Goal: Communication & Community: Answer question/provide support

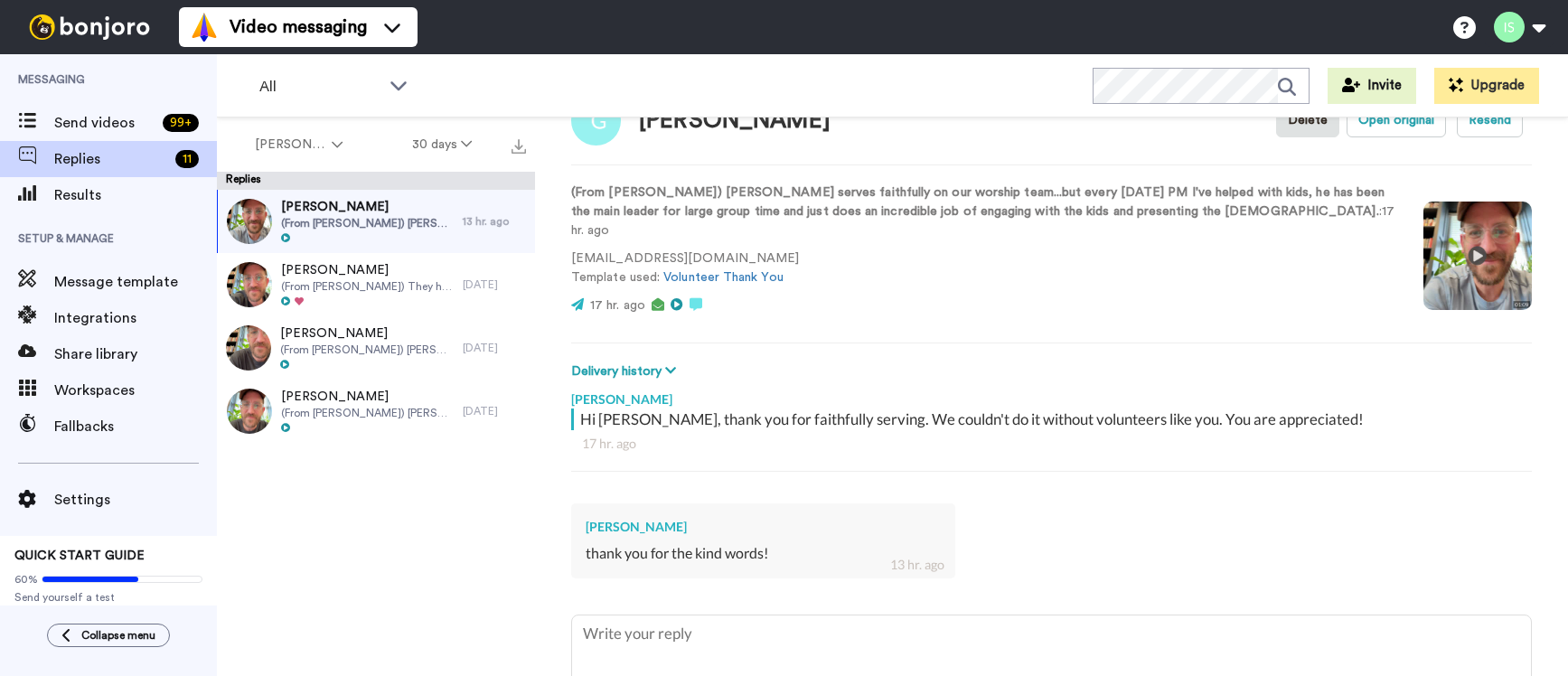
scroll to position [48, 0]
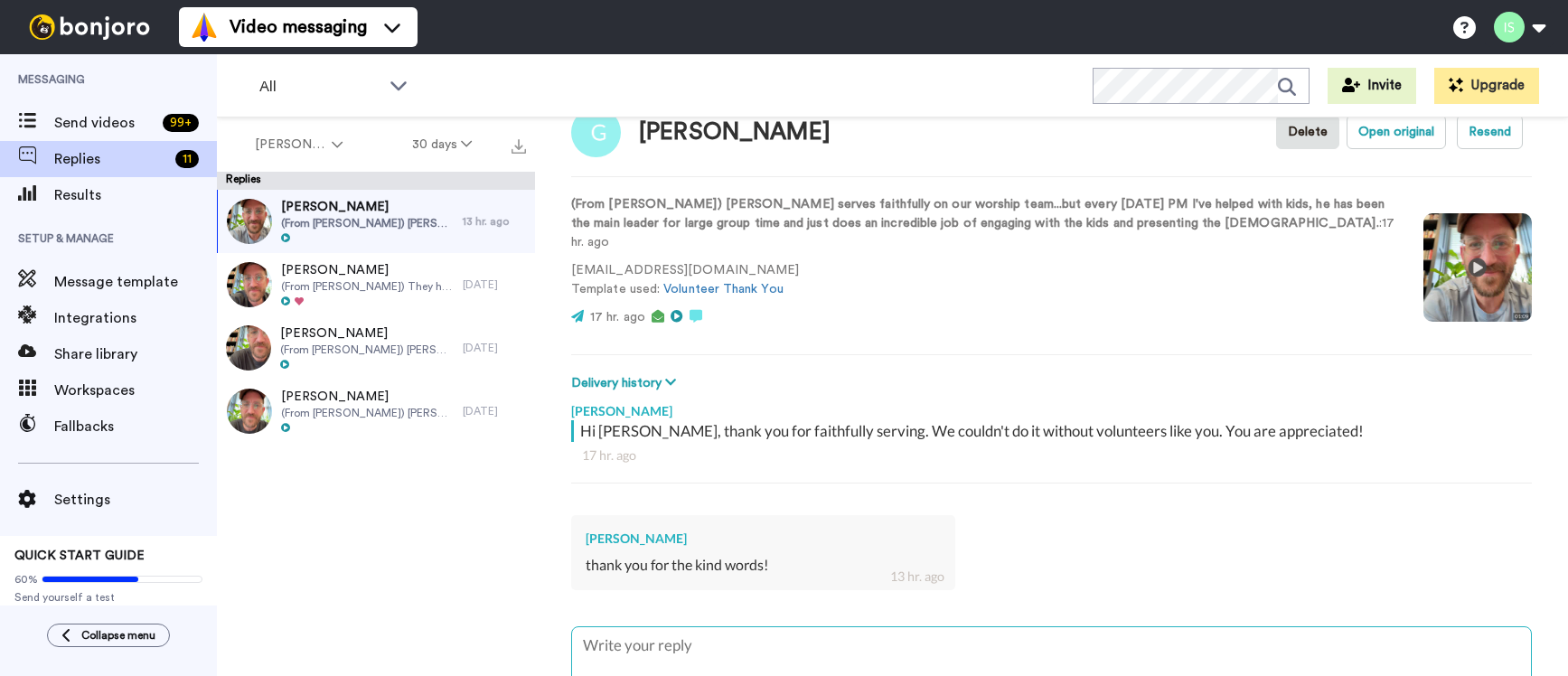
type textarea "x"
click at [669, 628] on textarea at bounding box center [1052, 684] width 959 height 116
type textarea "G"
type textarea "x"
type textarea "Gr"
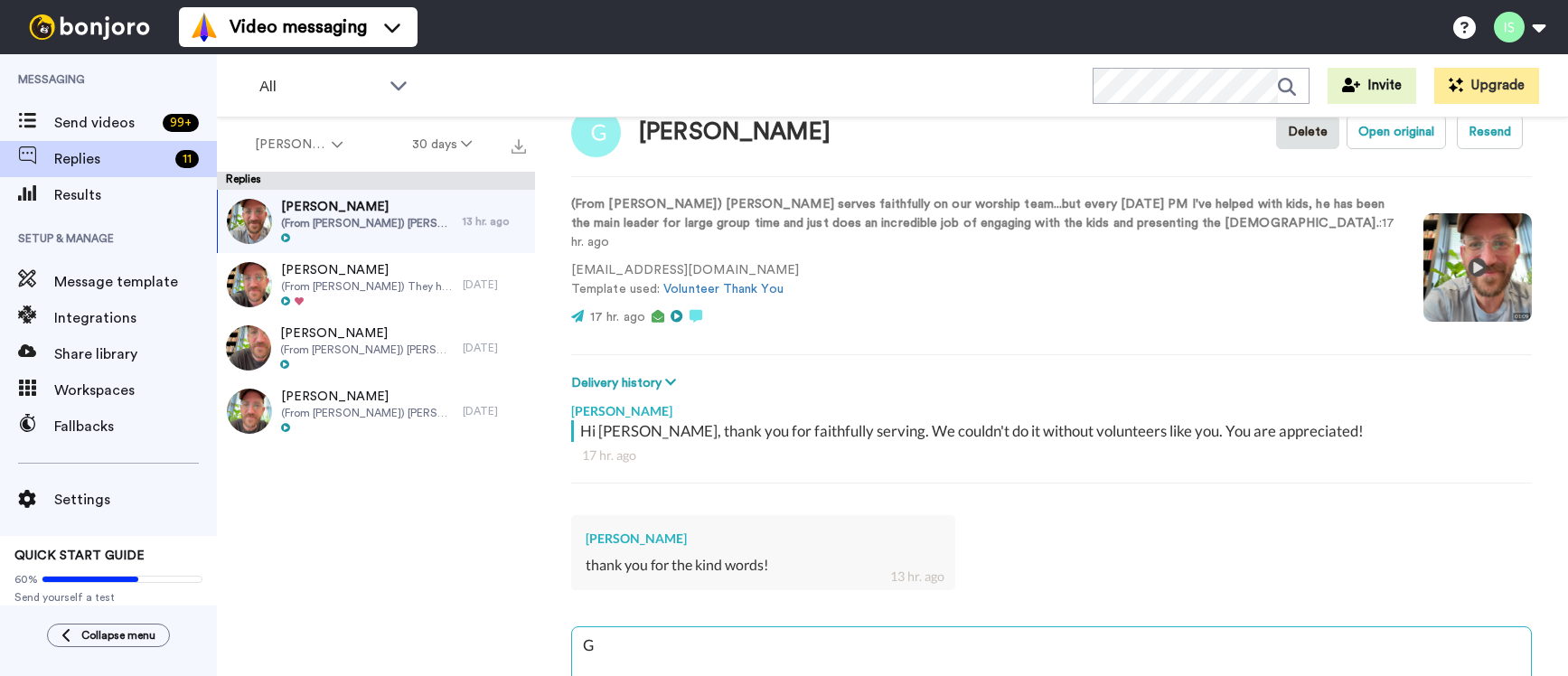
type textarea "x"
type textarea "Gra"
type textarea "x"
type textarea "Grat"
type textarea "x"
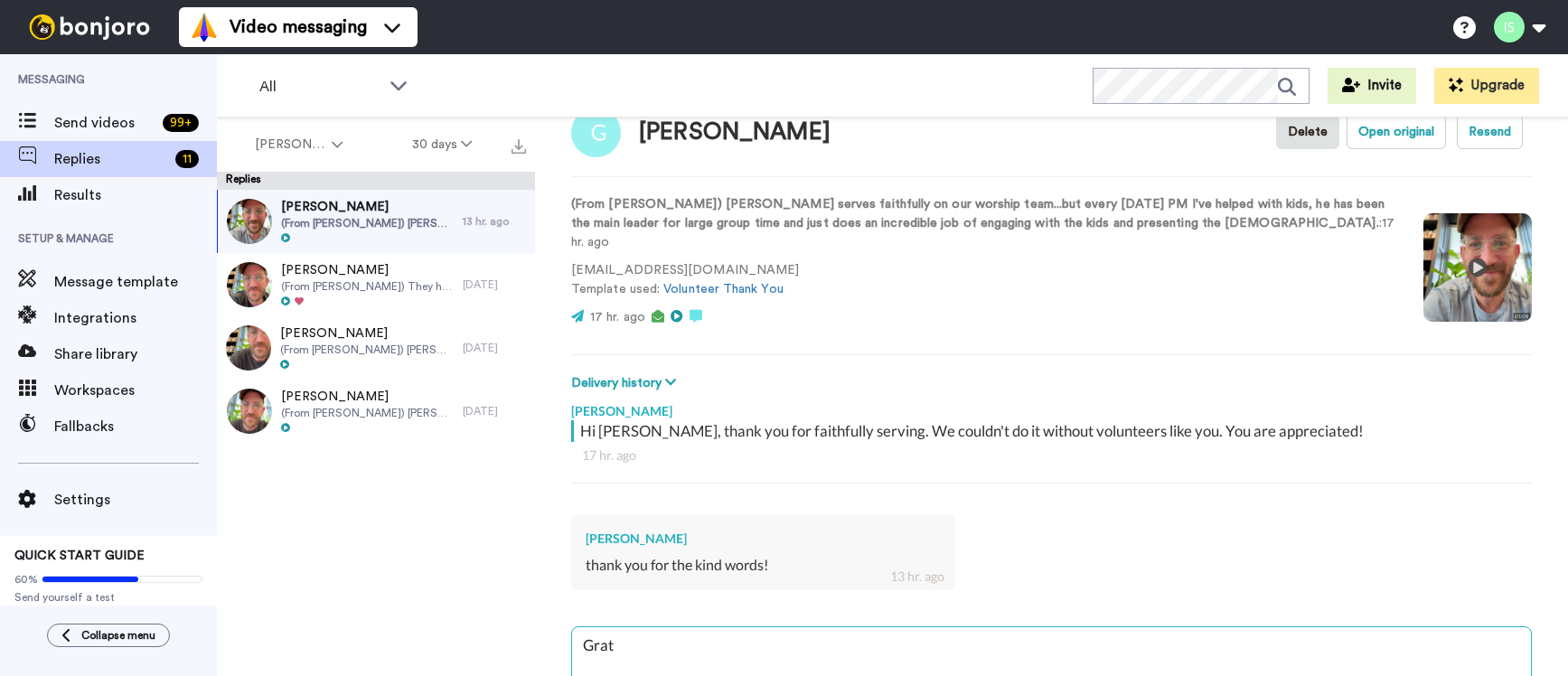
type textarea "Grate"
type textarea "x"
type textarea "Gratef"
type textarea "x"
type textarea "Gratefu"
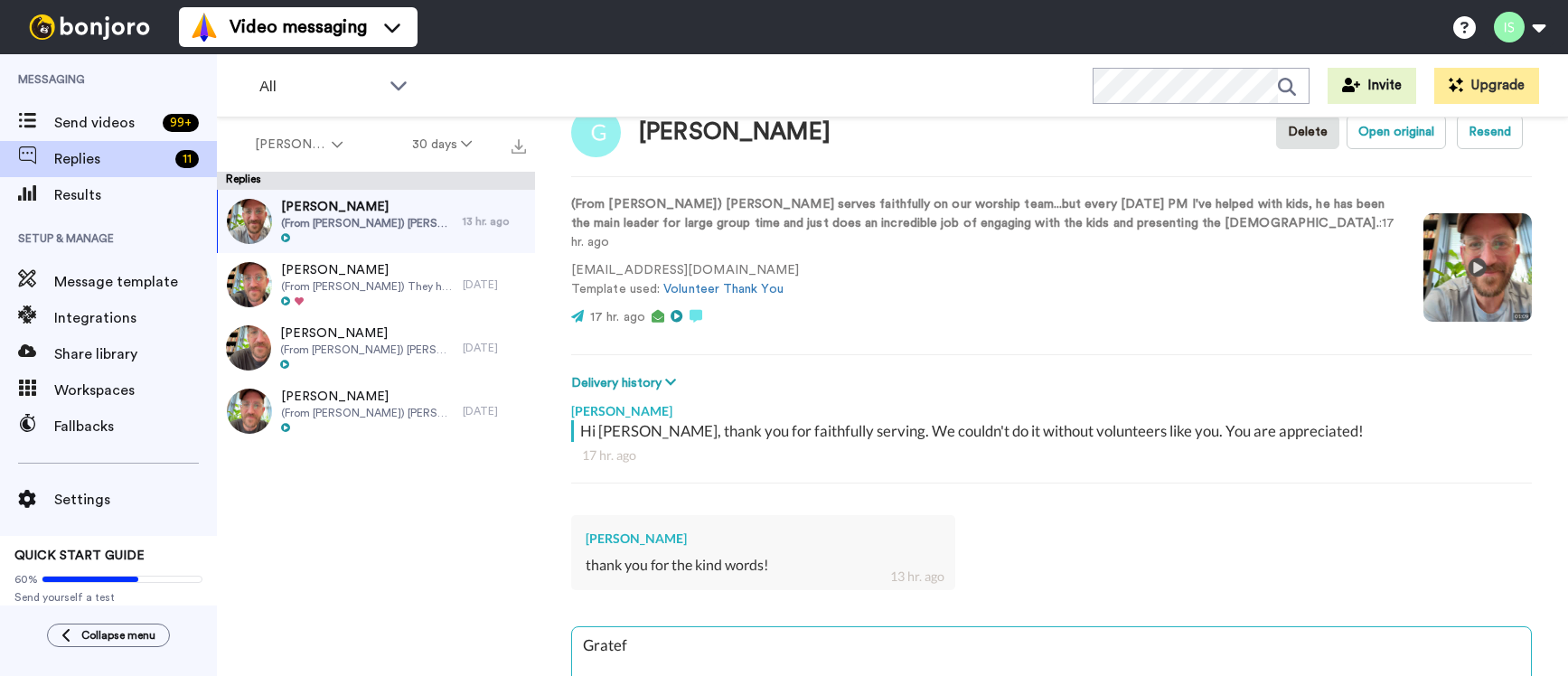
type textarea "x"
type textarea "Grateful"
type textarea "x"
type textarea "Grateful"
type textarea "x"
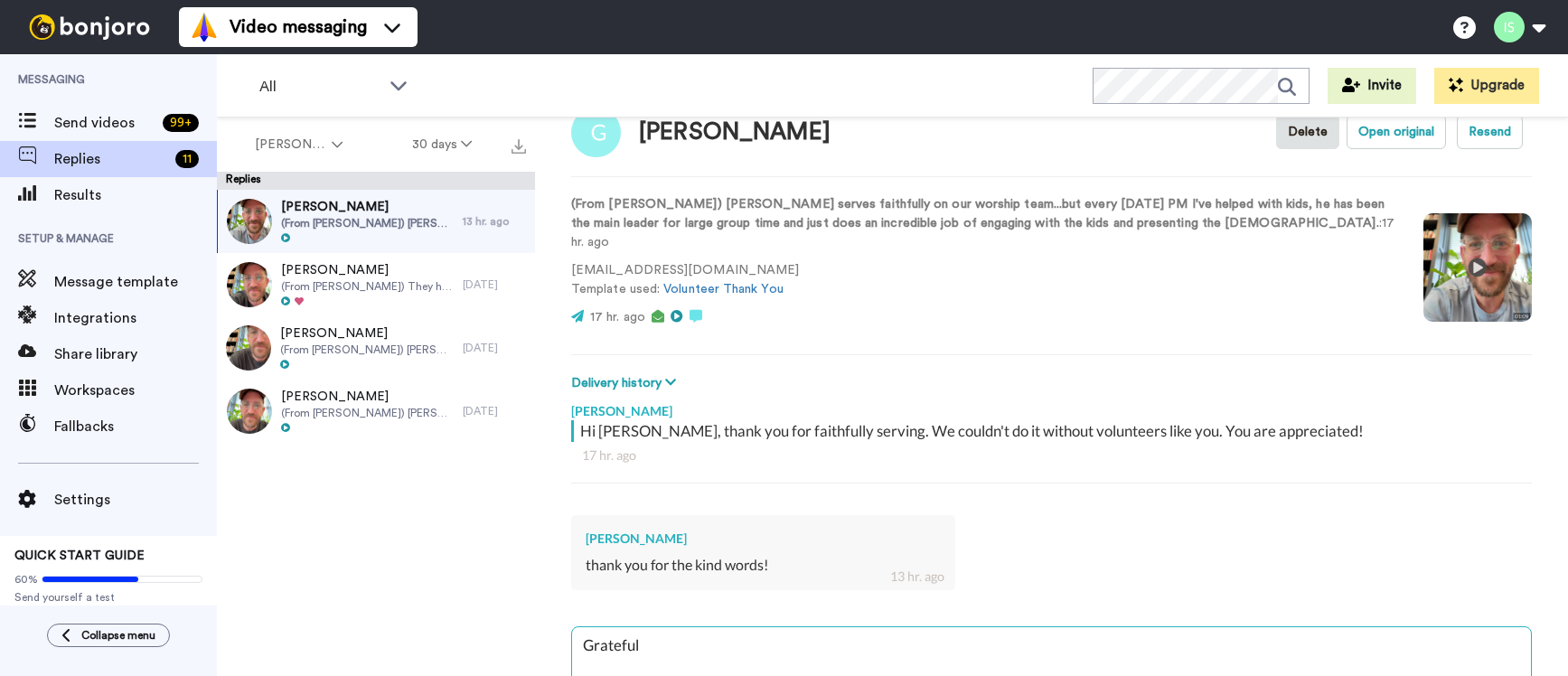
type textarea "Grateful f"
type textarea "x"
type textarea "Grateful fo"
type textarea "x"
type textarea "Grateful for"
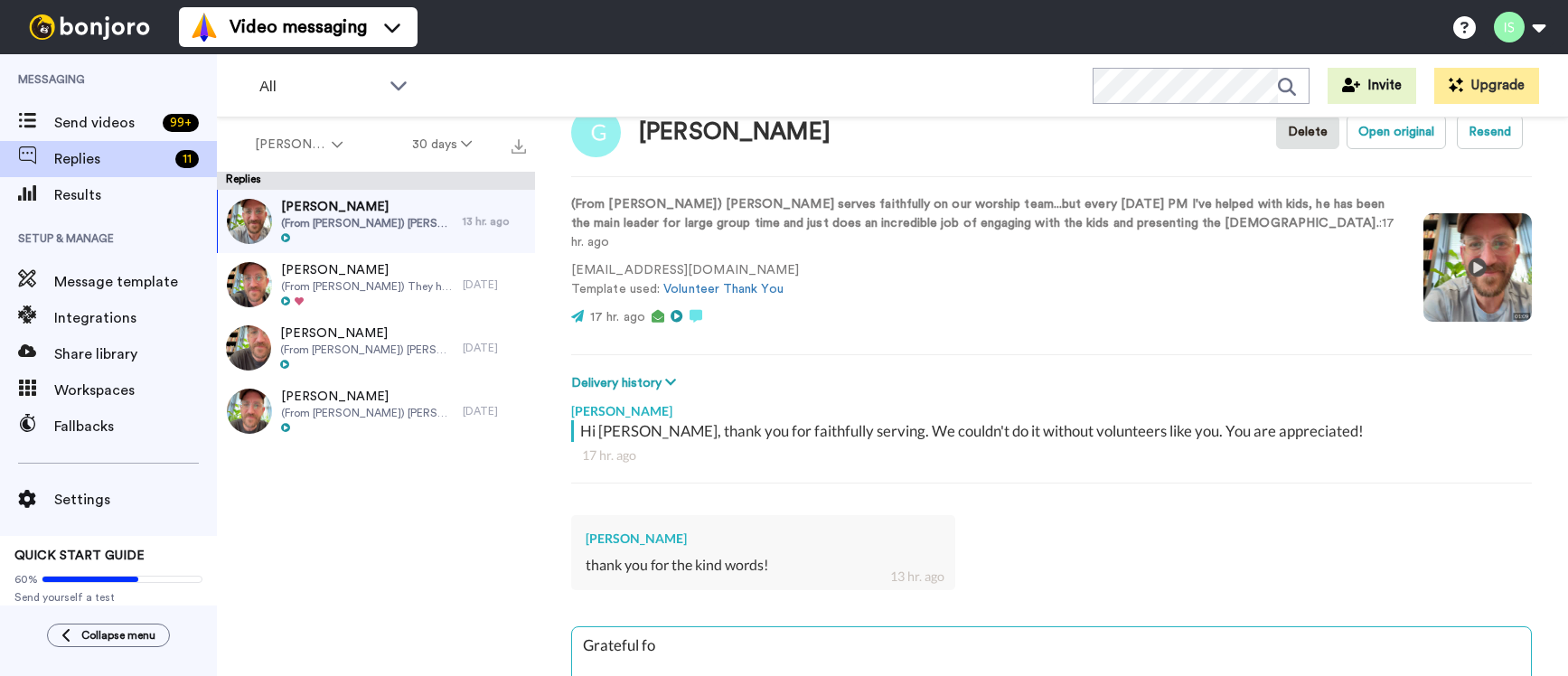
type textarea "x"
type textarea "Grateful for"
type textarea "x"
type textarea "Grateful for y"
type textarea "x"
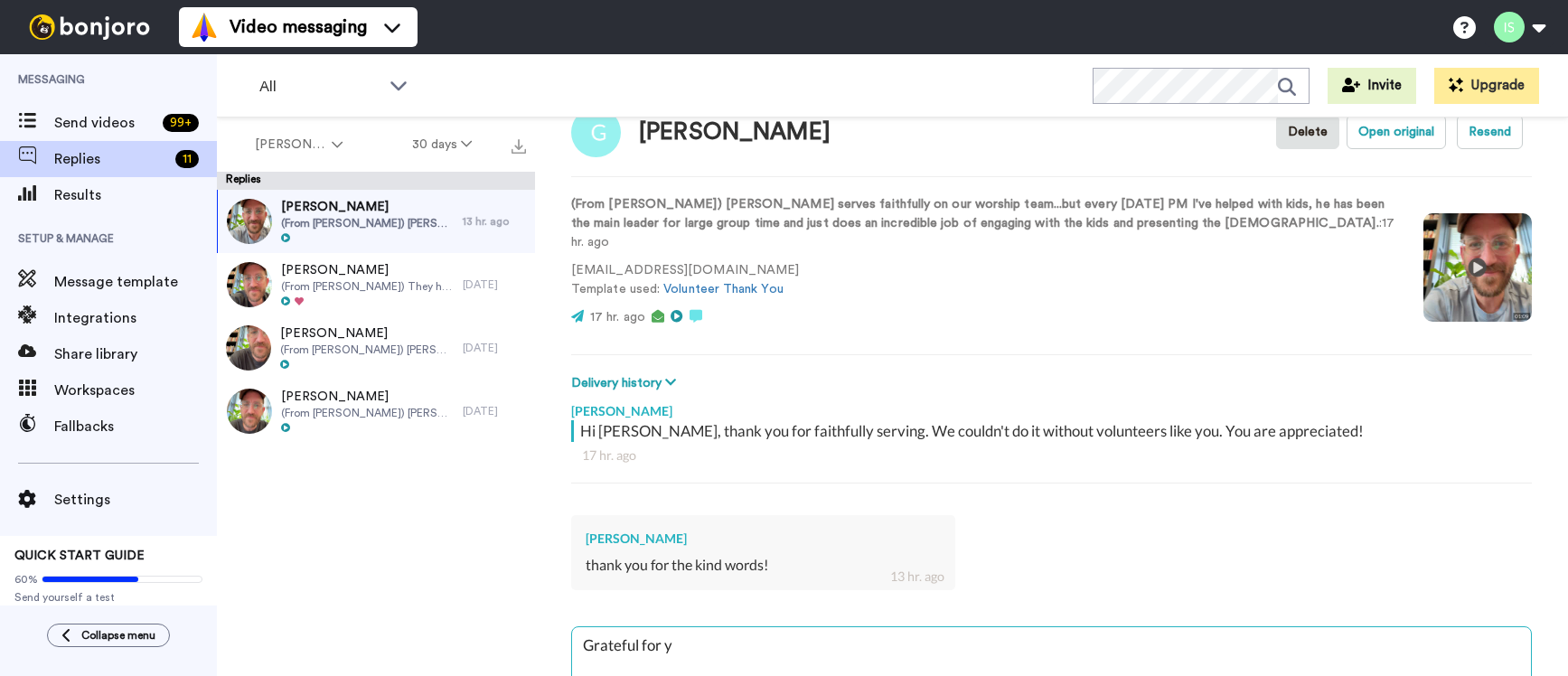
type textarea "Grateful for yo"
type textarea "x"
type textarea "Grateful for you"
type textarea "x"
type textarea "Grateful for you,"
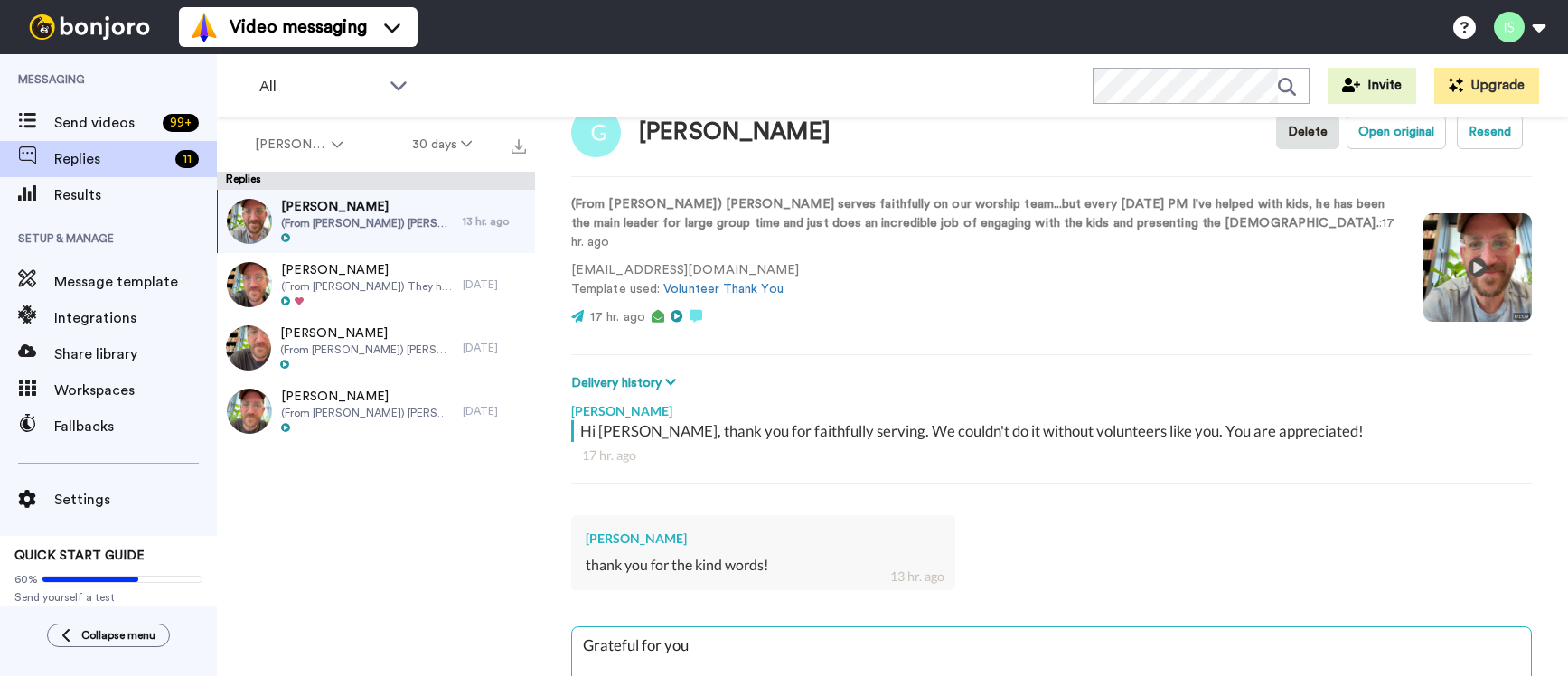
type textarea "x"
type textarea "Grateful for you,"
type textarea "x"
type textarea "Grateful for you, b"
type textarea "x"
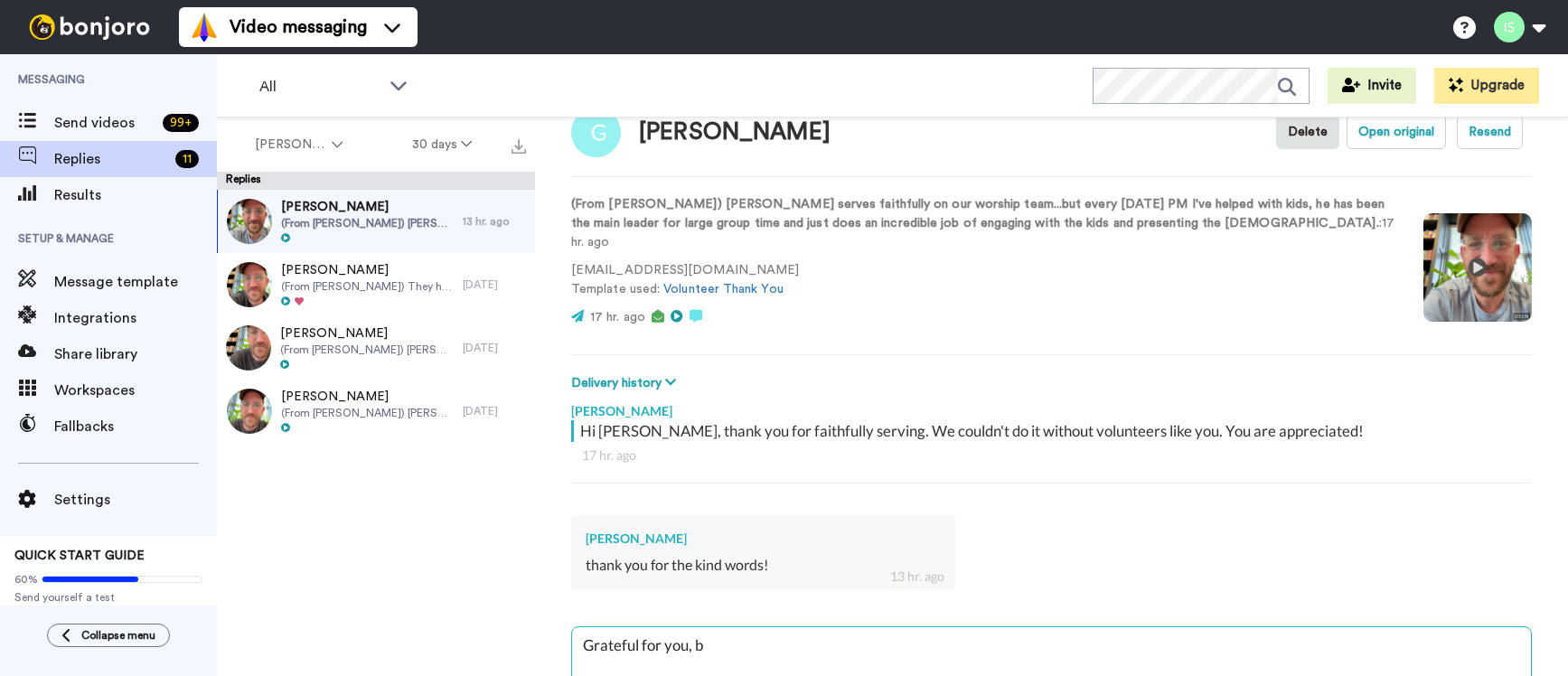
type textarea "Grateful for you, br"
type textarea "x"
type textarea "Grateful for you, bro"
type textarea "x"
type textarea "Grateful for you, bro."
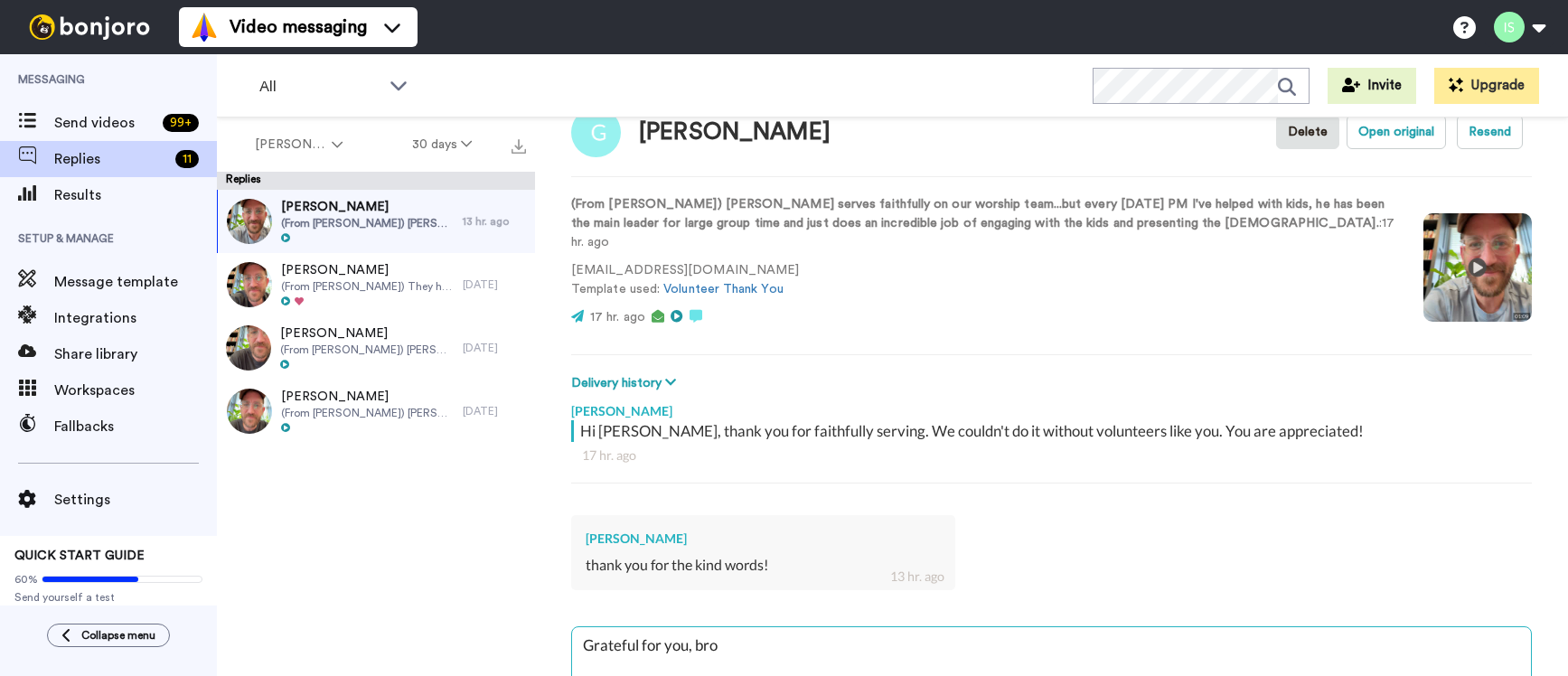
type textarea "x"
type textarea "Grateful for you, bro."
type textarea "x"
type textarea "Grateful for you, bro."
type textarea "x"
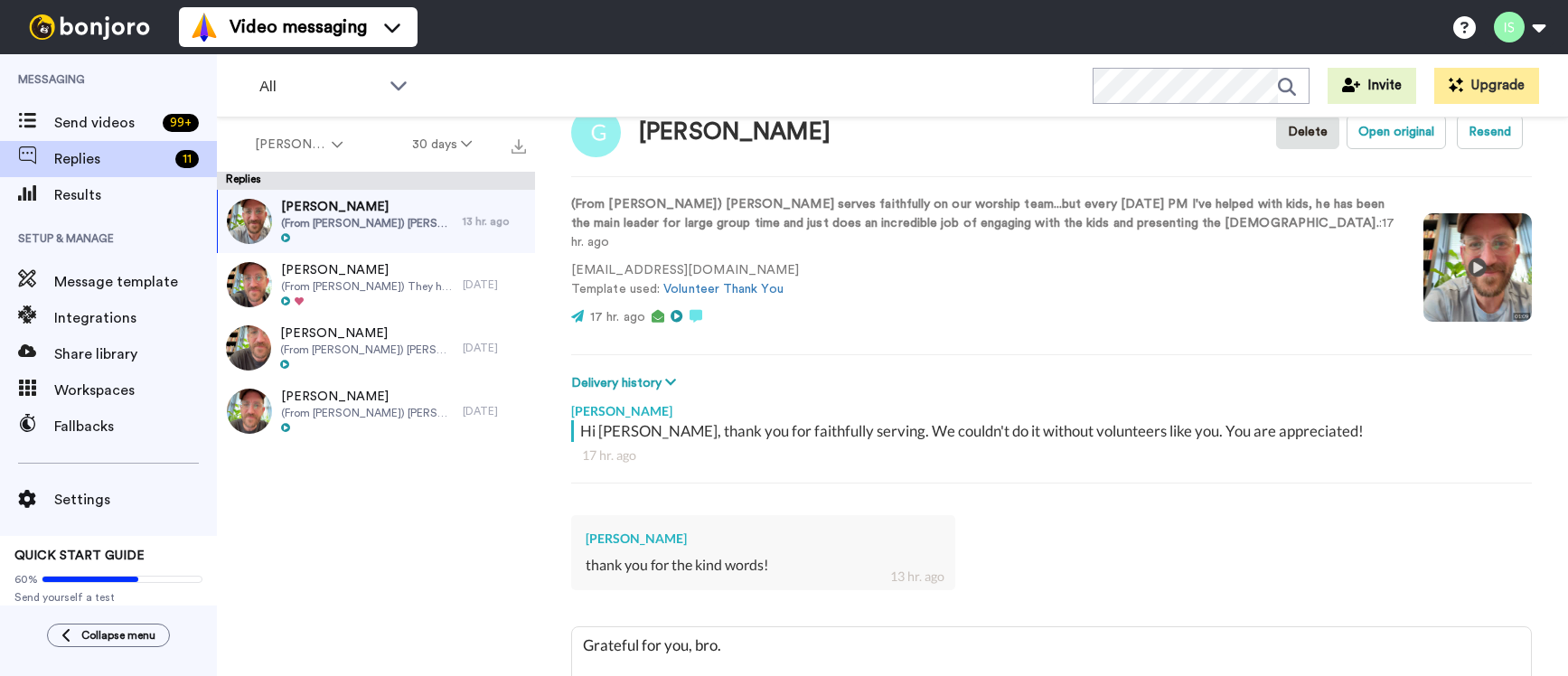
type textarea "Grateful for you, bro"
type textarea "x"
type textarea "Grateful for you, bro!"
type textarea "x"
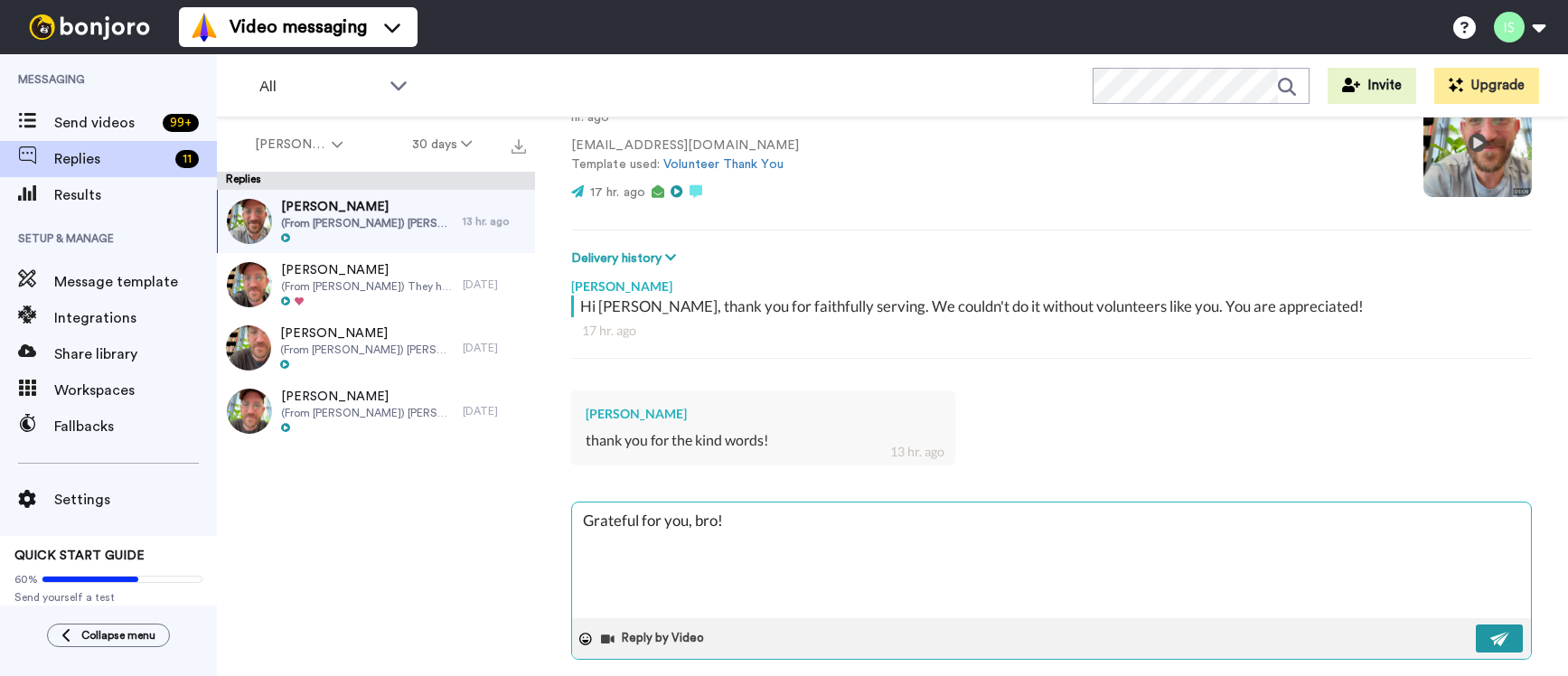
type textarea "Grateful for you, bro!"
click at [1483, 624] on button at bounding box center [1499, 638] width 47 height 28
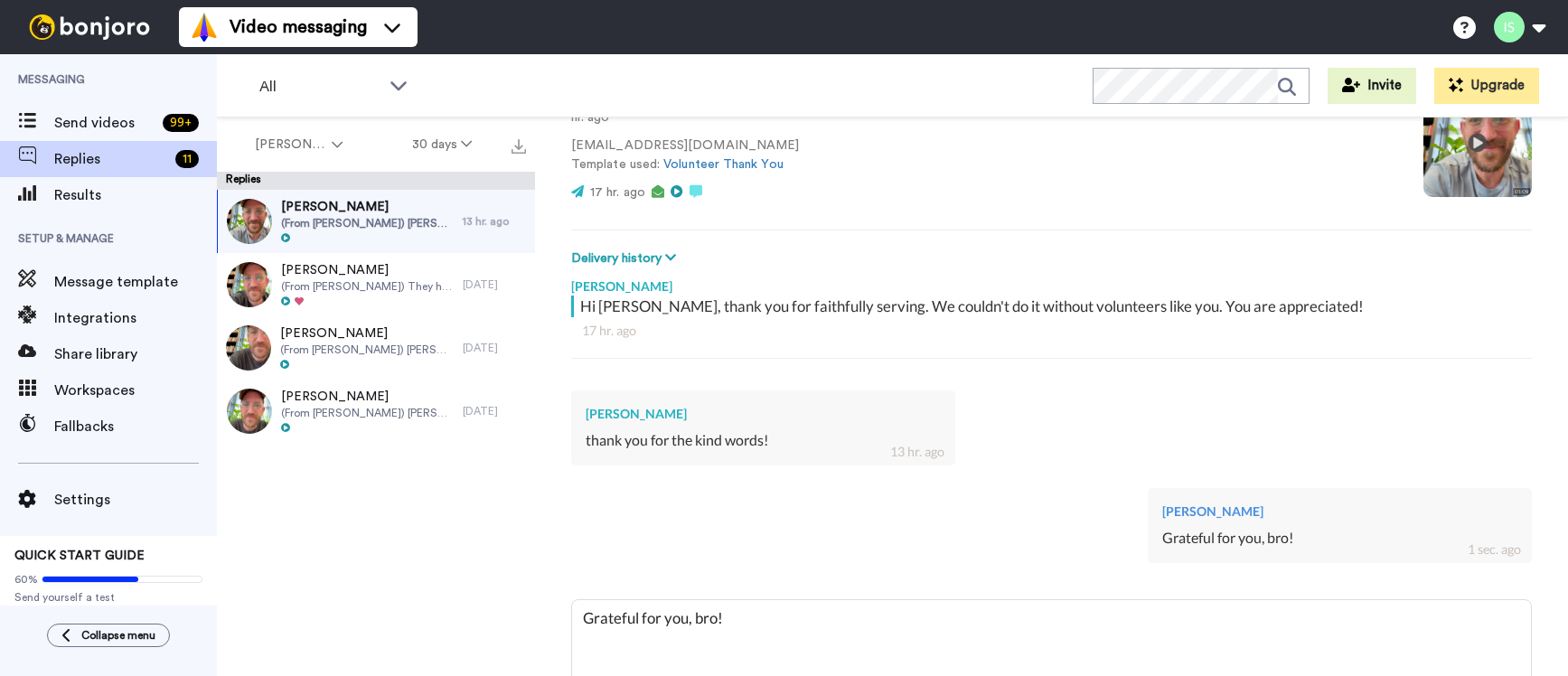
type textarea "x"
